Goal: Information Seeking & Learning: Learn about a topic

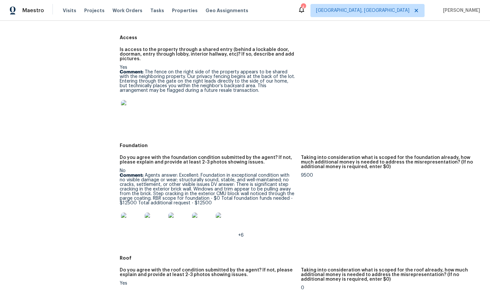
scroll to position [250, 0]
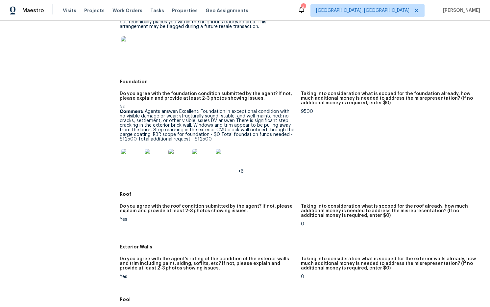
click at [129, 156] on img at bounding box center [131, 159] width 21 height 21
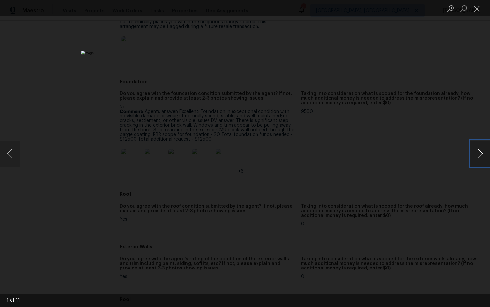
click at [483, 154] on button "Next image" at bounding box center [480, 153] width 20 height 26
click at [480, 153] on button "Next image" at bounding box center [480, 153] width 20 height 26
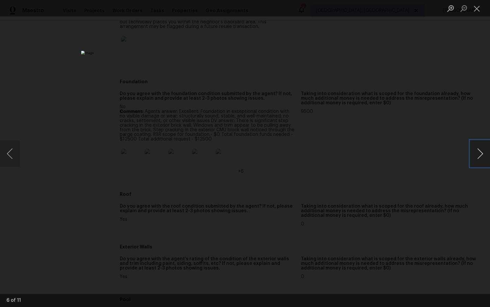
click at [480, 153] on button "Next image" at bounding box center [480, 153] width 20 height 26
click at [477, 157] on button "Next image" at bounding box center [480, 153] width 20 height 26
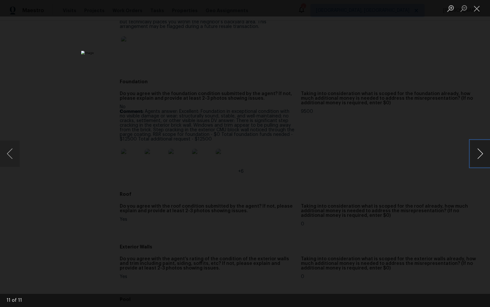
click at [478, 157] on button "Next image" at bounding box center [480, 153] width 20 height 26
click at [480, 153] on button "Next image" at bounding box center [480, 153] width 20 height 26
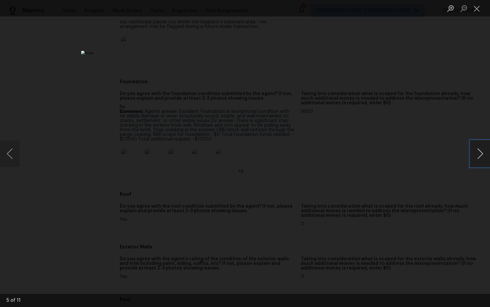
click at [476, 158] on button "Next image" at bounding box center [480, 153] width 20 height 26
click at [474, 155] on button "Next image" at bounding box center [480, 153] width 20 height 26
click at [473, 155] on button "Next image" at bounding box center [480, 153] width 20 height 26
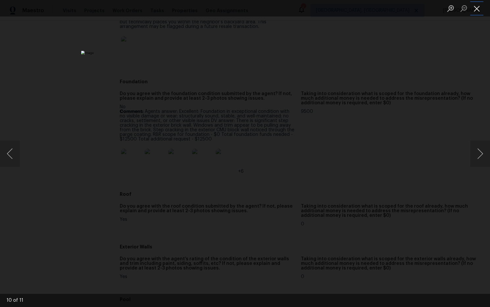
click at [480, 9] on button "Close lightbox" at bounding box center [476, 9] width 13 height 12
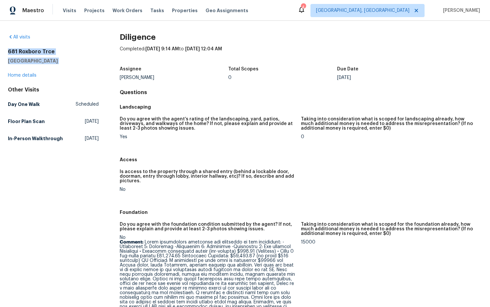
drag, startPoint x: 51, startPoint y: 58, endPoint x: 33, endPoint y: 53, distance: 19.2
click at [7, 52] on div "All visits [STREET_ADDRESS] Home details Other Visits Day One Walk Scheduled Fl…" at bounding box center [245, 164] width 490 height 286
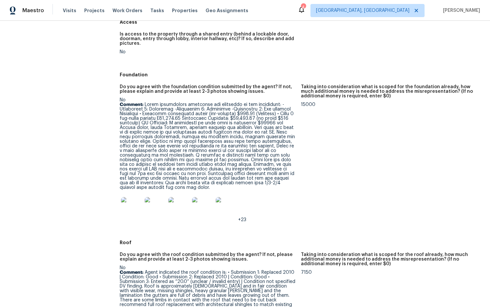
scroll to position [139, 0]
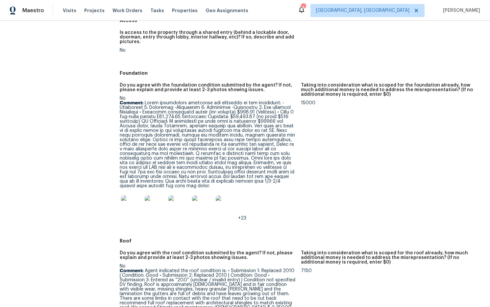
click at [135, 201] on img at bounding box center [131, 205] width 21 height 21
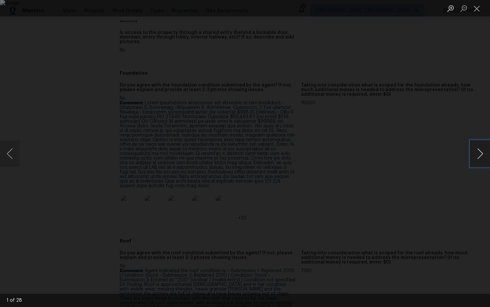
click at [480, 154] on button "Next image" at bounding box center [480, 153] width 20 height 26
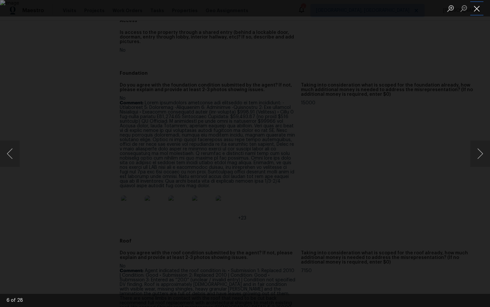
click at [480, 11] on button "Close lightbox" at bounding box center [476, 9] width 13 height 12
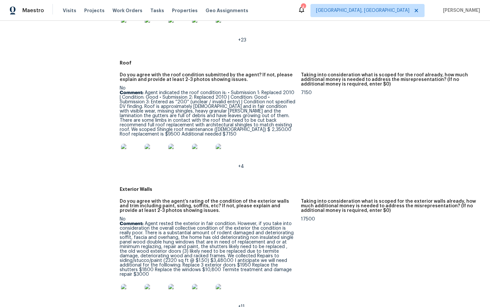
scroll to position [317, 0]
click at [134, 150] on img at bounding box center [131, 153] width 21 height 21
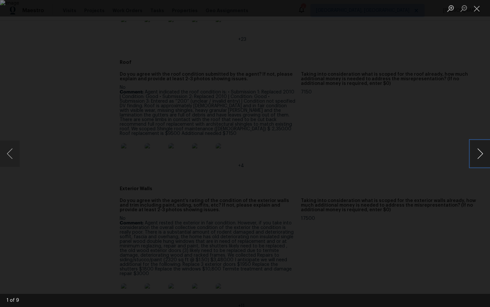
click at [480, 152] on button "Next image" at bounding box center [480, 153] width 20 height 26
click at [477, 12] on button "Close lightbox" at bounding box center [476, 9] width 13 height 12
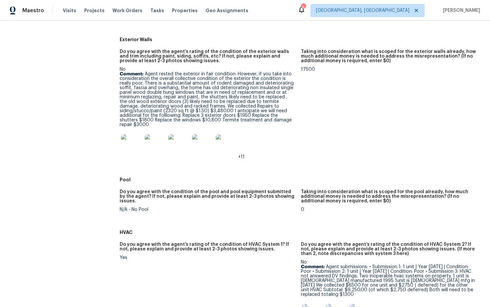
scroll to position [469, 0]
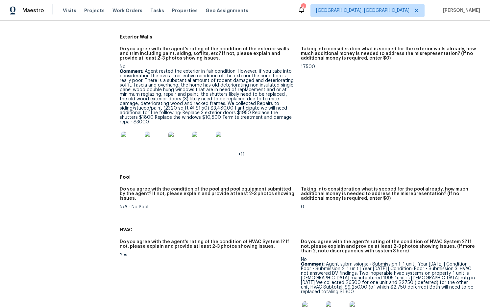
click at [135, 142] on img at bounding box center [131, 141] width 21 height 21
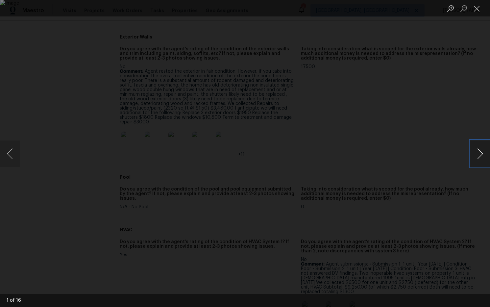
click at [481, 153] on button "Next image" at bounding box center [480, 153] width 20 height 26
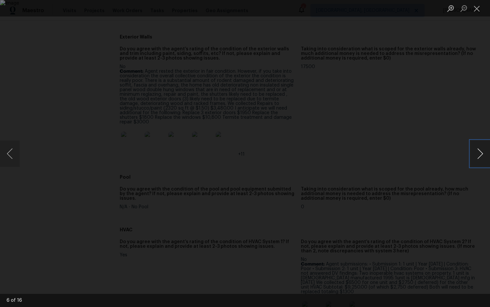
click at [481, 153] on button "Next image" at bounding box center [480, 153] width 20 height 26
drag, startPoint x: 476, startPoint y: 9, endPoint x: 456, endPoint y: 25, distance: 25.7
click at [475, 10] on button "Close lightbox" at bounding box center [476, 9] width 13 height 12
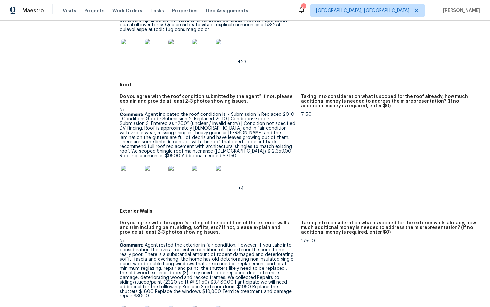
scroll to position [297, 0]
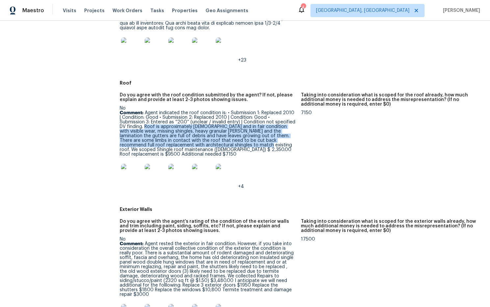
drag, startPoint x: 120, startPoint y: 126, endPoint x: 187, endPoint y: 145, distance: 69.3
click at [187, 145] on p "Comment: Agent indicated the roof condition is: • Submission 1: Replaced 2010 |…" at bounding box center [208, 133] width 176 height 46
copy p "Roof is approximately [DEMOGRAPHIC_DATA] and in fair condition with visible wea…"
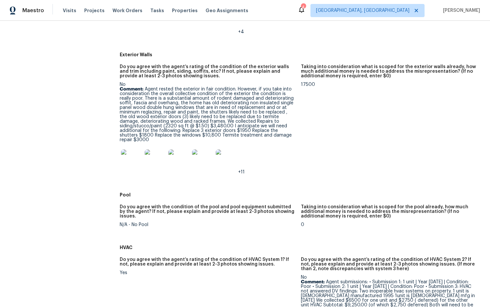
scroll to position [449, 0]
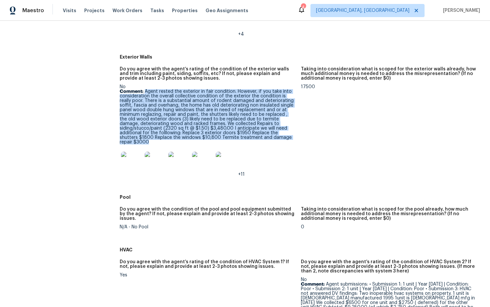
drag, startPoint x: 165, startPoint y: 93, endPoint x: 282, endPoint y: 137, distance: 125.1
click at [282, 137] on p "Comment: Agent rested the exterior in fair condition. However, if you take into…" at bounding box center [208, 116] width 176 height 55
copy p "Agent rested the exterior in fair condition. However, if you take into consider…"
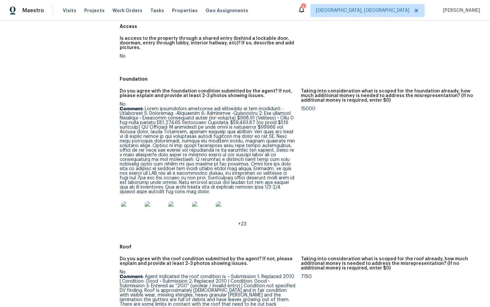
scroll to position [133, 0]
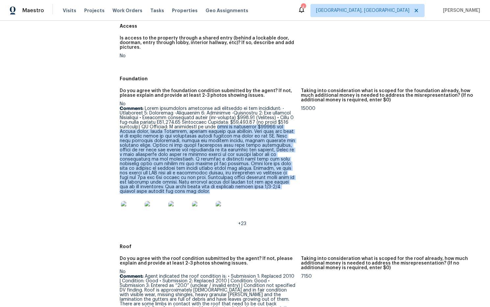
drag, startPoint x: 210, startPoint y: 127, endPoint x: 289, endPoint y: 191, distance: 100.9
click at [289, 191] on p "Comment:" at bounding box center [208, 149] width 176 height 87
copy p "need an additional $15000 for French drain, water Proffing, framing repairs and…"
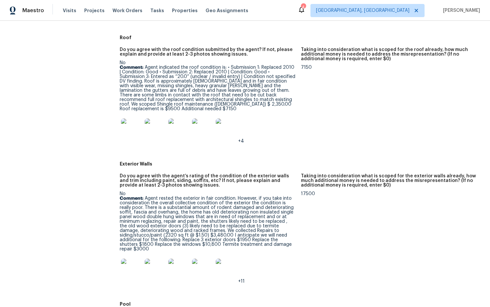
scroll to position [339, 0]
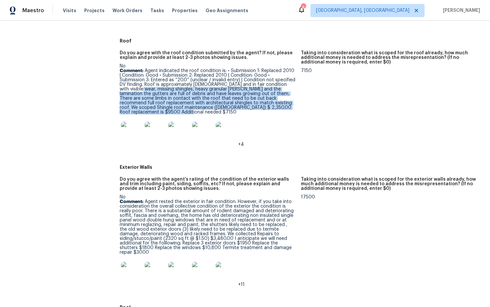
drag, startPoint x: 274, startPoint y: 84, endPoint x: 273, endPoint y: 102, distance: 17.5
click at [284, 106] on p "Comment: Agent indicated the roof condition is: • Submission 1: Replaced 2010 |…" at bounding box center [208, 91] width 176 height 46
copy p "missing shingles, heavy granular [PERSON_NAME] and the lamination the gutters a…"
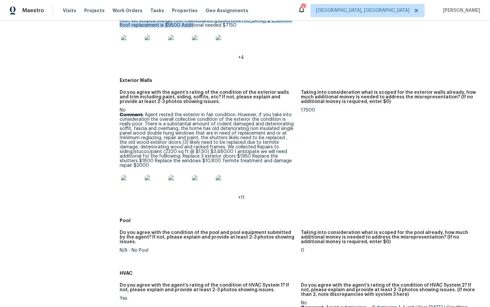
scroll to position [433, 0]
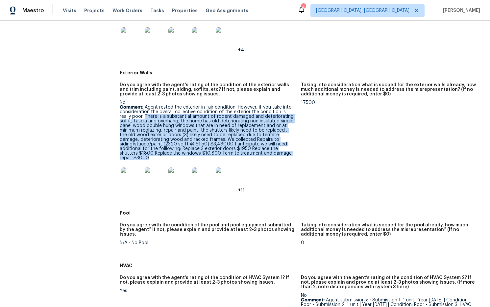
drag, startPoint x: 164, startPoint y: 114, endPoint x: 256, endPoint y: 151, distance: 98.8
click at [257, 152] on p "Comment: Agent rested the exterior in fair condition. However, if you take into…" at bounding box center [208, 132] width 176 height 55
copy p "There is a substantial amount of rodent damaged and deteriorating soffit, fasci…"
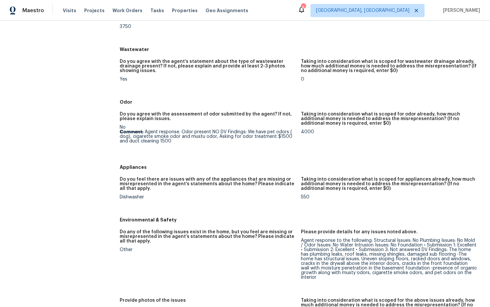
scroll to position [807, 0]
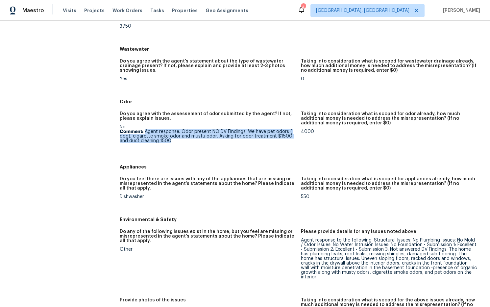
drag, startPoint x: 189, startPoint y: 135, endPoint x: 154, endPoint y: 126, distance: 35.9
click at [145, 129] on p "Comment: Agent response. Odor present NO DV Findings: We have pet odors ( dog),…" at bounding box center [208, 136] width 176 height 14
copy p "Agent response. Odor present NO DV Findings: We have pet odors ( dog), cigarett…"
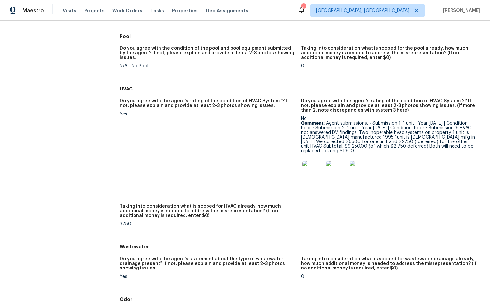
scroll to position [604, 0]
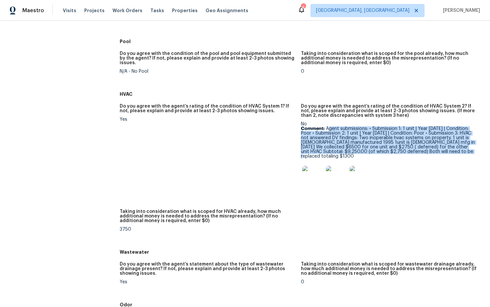
drag, startPoint x: 422, startPoint y: 139, endPoint x: 328, endPoint y: 124, distance: 94.8
click at [328, 126] on p "Comment: Agent submissions: • Submission 1: 1 unit | Year [DATE] | Condition: P…" at bounding box center [389, 142] width 176 height 32
copy p "gent submissions: • Submission 1: 1 unit | Year [DATE] | Condition: Poor • Subm…"
